Goal: Check status: Check status

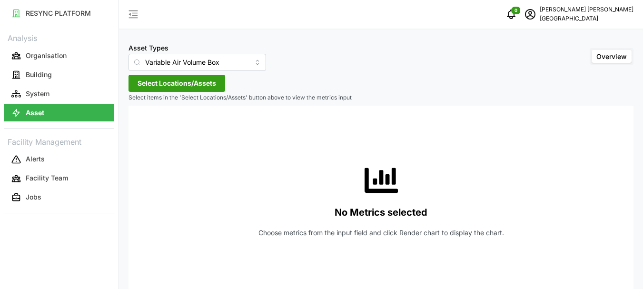
scroll to position [17, 0]
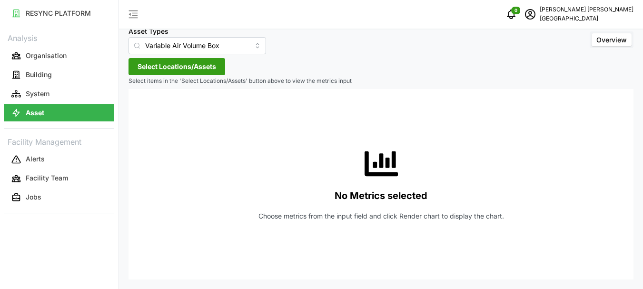
click at [40, 112] on p "Asset" at bounding box center [35, 113] width 19 height 10
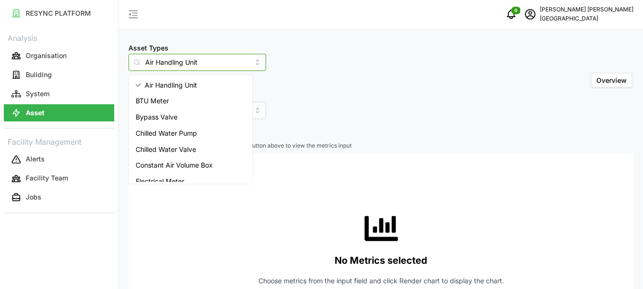
click at [242, 63] on input "Air Handling Unit" at bounding box center [198, 62] width 138 height 17
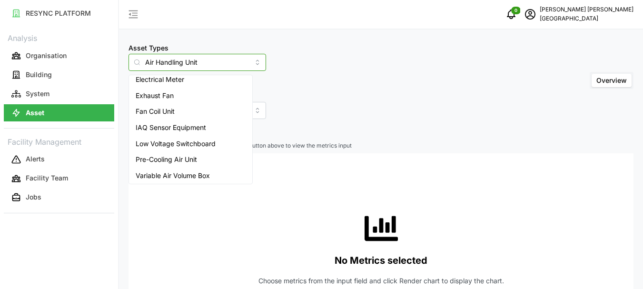
scroll to position [104, 0]
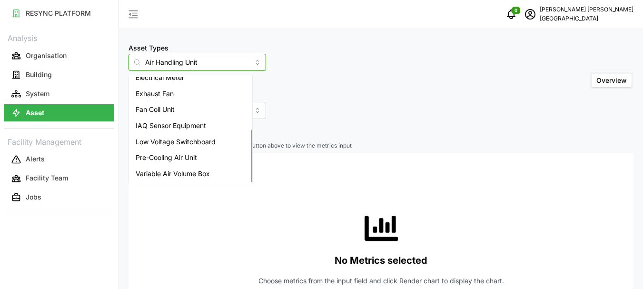
click at [181, 170] on span "Variable Air Volume Box" at bounding box center [173, 174] width 74 height 10
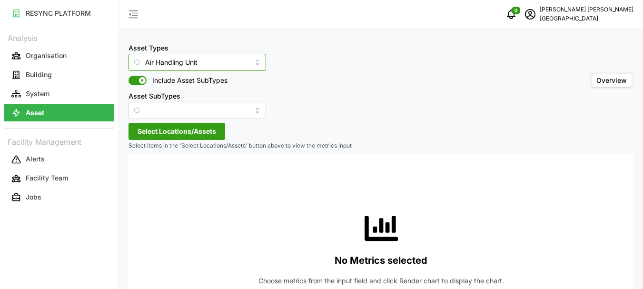
type input "Variable Air Volume Box"
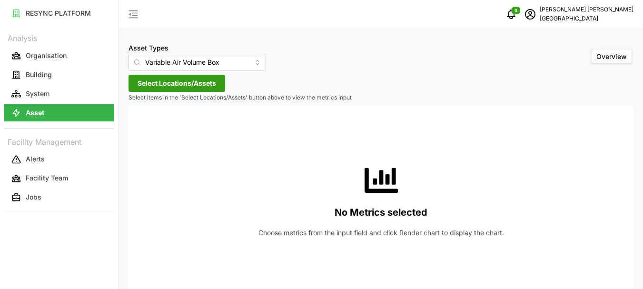
click at [154, 80] on span "Select Locations/Assets" at bounding box center [177, 83] width 79 height 16
click at [532, 14] on icon "schedule" at bounding box center [530, 13] width 4 height 4
click at [566, 72] on div "Logout" at bounding box center [592, 72] width 68 height 10
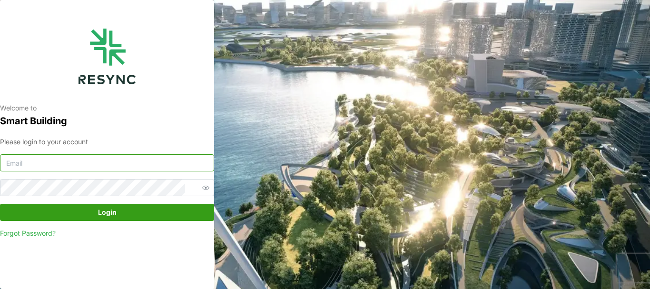
type input "[PERSON_NAME][EMAIL_ADDRESS][DOMAIN_NAME]"
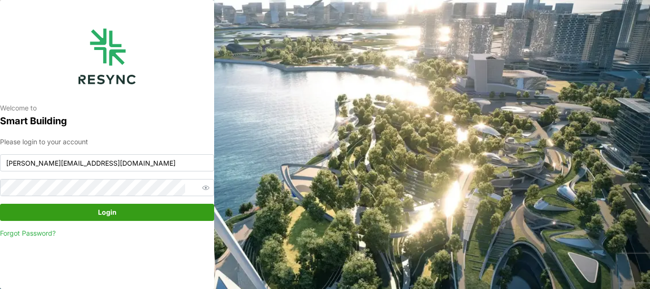
click at [128, 212] on span "Login" at bounding box center [107, 212] width 196 height 16
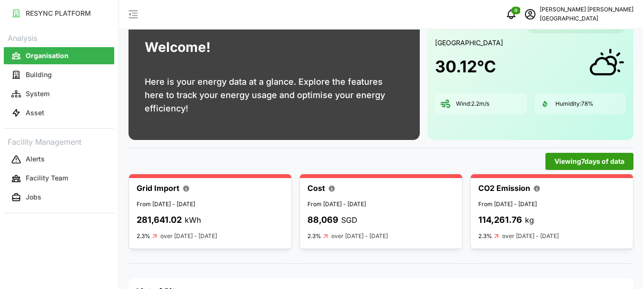
scroll to position [95, 0]
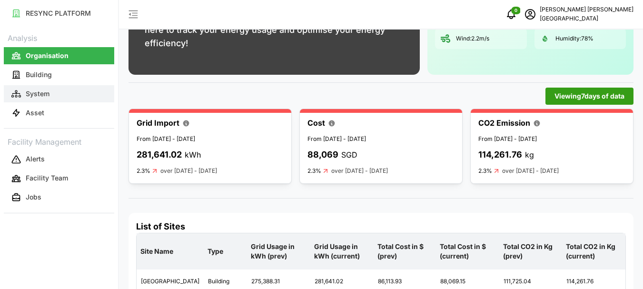
click at [47, 95] on p "System" at bounding box center [38, 94] width 24 height 10
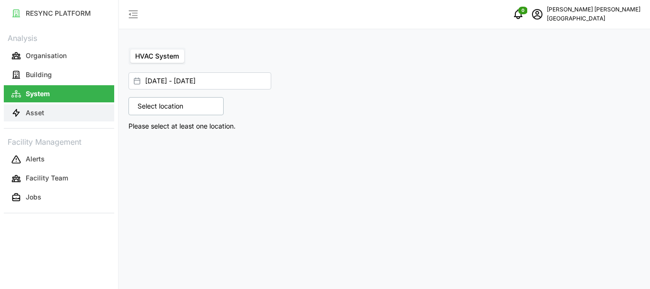
click at [48, 110] on button "Asset" at bounding box center [59, 112] width 110 height 17
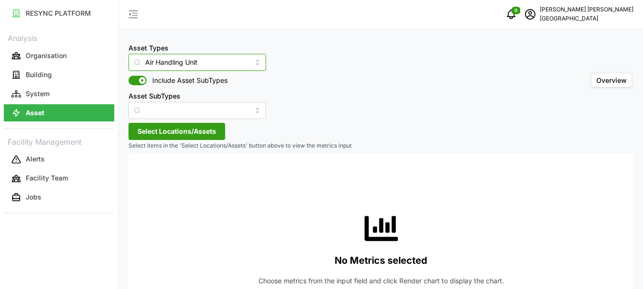
click at [233, 63] on input "Air Handling Unit" at bounding box center [198, 62] width 138 height 17
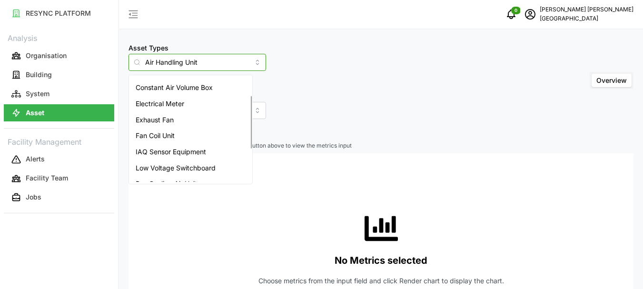
scroll to position [104, 0]
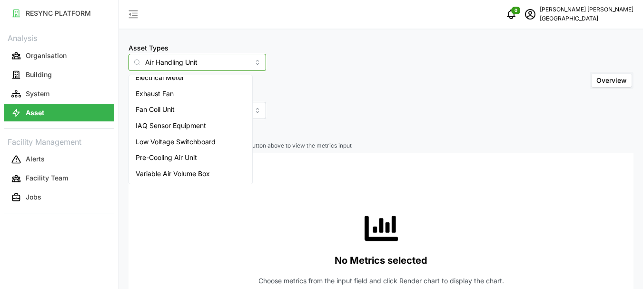
click at [176, 170] on span "Variable Air Volume Box" at bounding box center [173, 174] width 74 height 10
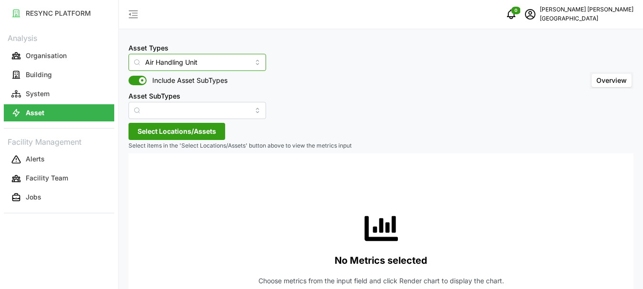
type input "Variable Air Volume Box"
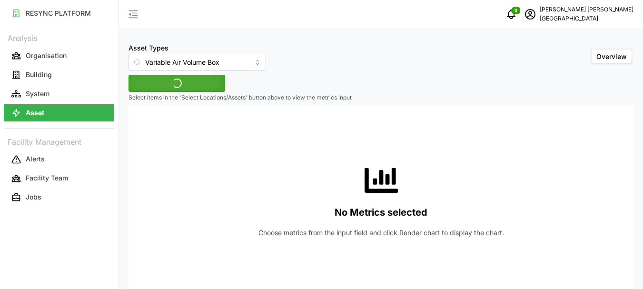
click at [148, 108] on div "No Metrics selected Choose metrics from the input field and click Render chart …" at bounding box center [381, 201] width 490 height 190
click at [160, 81] on span "Select Locations/Assets" at bounding box center [177, 83] width 79 height 16
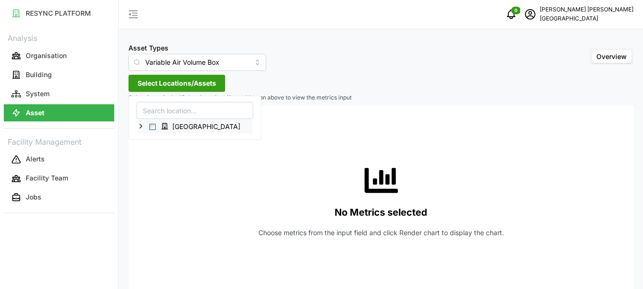
click at [141, 128] on icon at bounding box center [141, 126] width 8 height 8
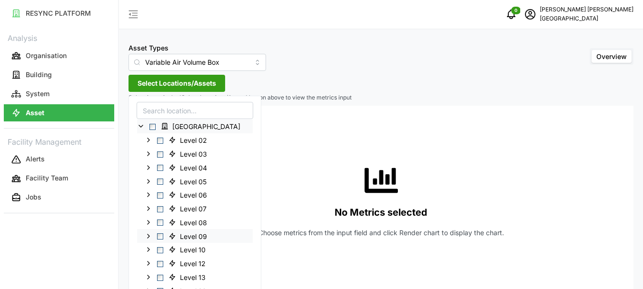
click at [150, 235] on icon at bounding box center [149, 236] width 8 height 8
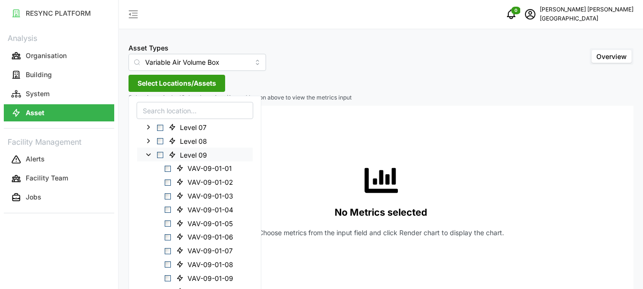
scroll to position [95, 0]
click at [168, 170] on span "Select VAV-09-01-02" at bounding box center [168, 169] width 6 height 6
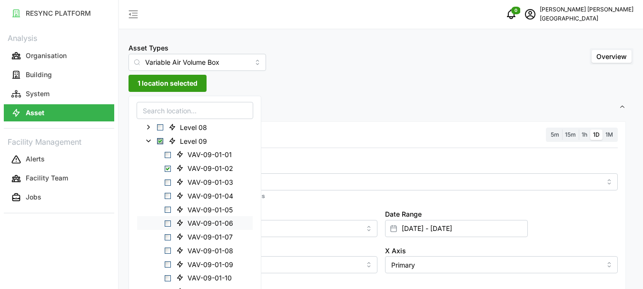
click at [169, 225] on span "Select VAV-09-01-06" at bounding box center [168, 223] width 6 height 6
click at [168, 266] on span "Select VAV-09-01-09" at bounding box center [168, 264] width 6 height 6
click at [583, 134] on span "1h" at bounding box center [585, 134] width 6 height 7
click at [579, 130] on input "1h" at bounding box center [579, 130] width 0 height 0
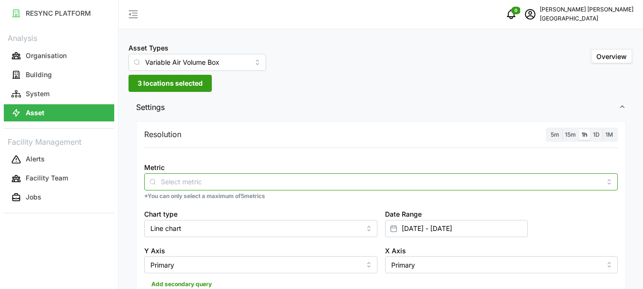
click at [203, 189] on div at bounding box center [381, 181] width 474 height 17
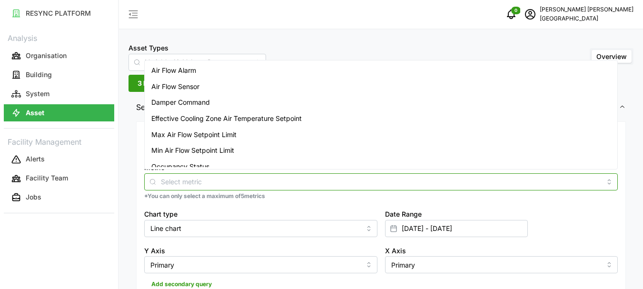
click at [191, 88] on span "Air Flow Sensor" at bounding box center [175, 86] width 48 height 10
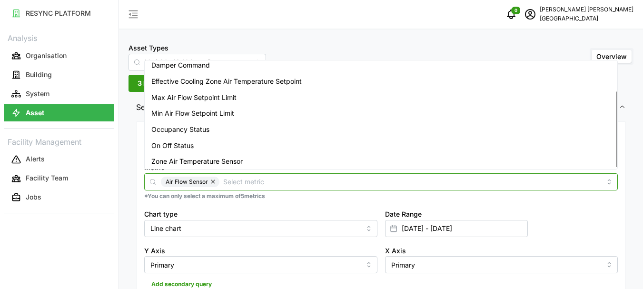
scroll to position [40, 0]
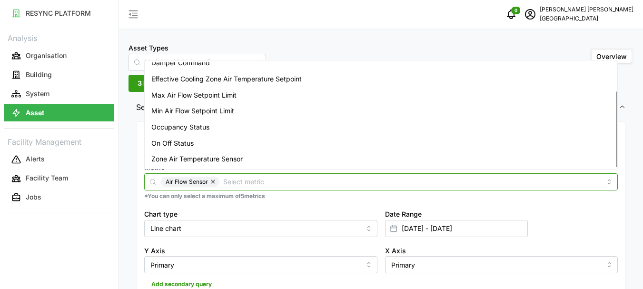
click at [201, 156] on span "Zone Air Temperature Sensor" at bounding box center [196, 159] width 91 height 10
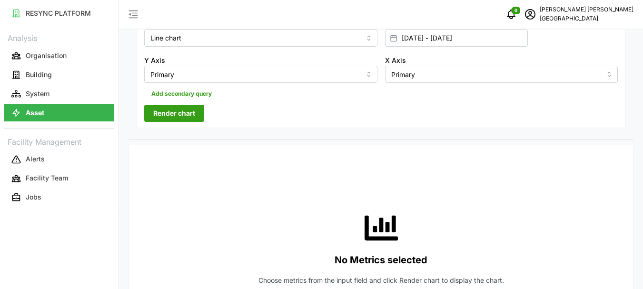
click at [398, 37] on div at bounding box center [394, 38] width 16 height 16
click at [394, 39] on icon at bounding box center [394, 38] width 8 height 8
click at [395, 40] on icon at bounding box center [394, 38] width 8 height 8
click at [493, 35] on input "27 Sep 2025 - 27 Sep 2025" at bounding box center [456, 38] width 143 height 17
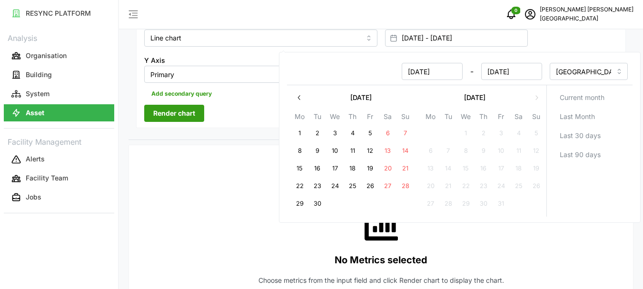
click at [319, 201] on button "30" at bounding box center [317, 203] width 17 height 17
type input "30 Sep 2025 - 30 Sep 2025"
type input "[DATE]"
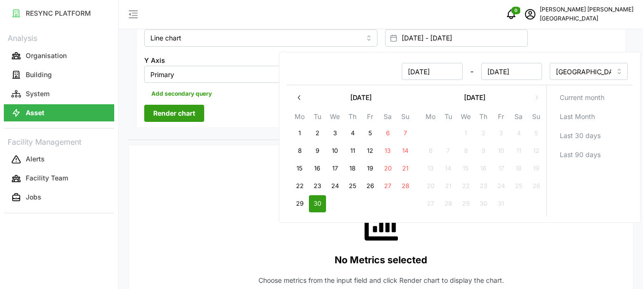
click at [320, 200] on button "30" at bounding box center [317, 203] width 17 height 17
click at [201, 117] on button "Render chart" at bounding box center [174, 113] width 60 height 17
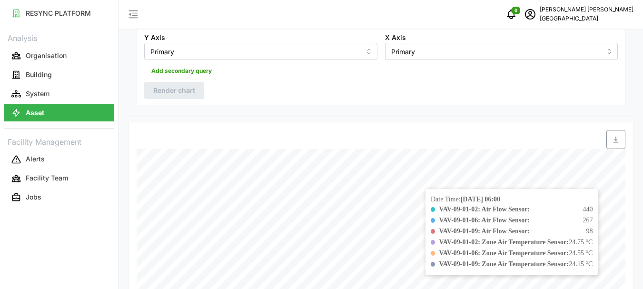
scroll to position [285, 0]
